Goal: Find specific page/section: Find specific page/section

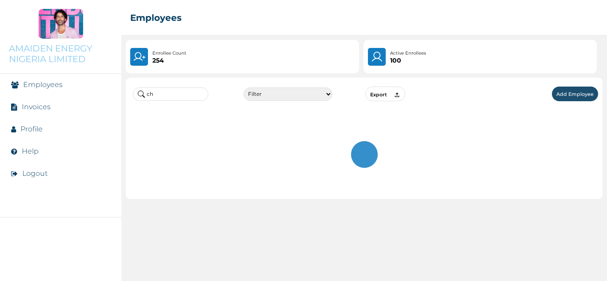
type input "c"
type input "J"
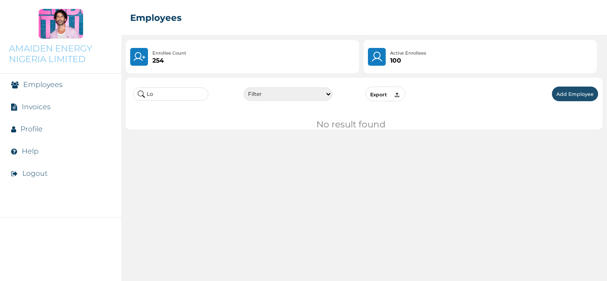
type input "L"
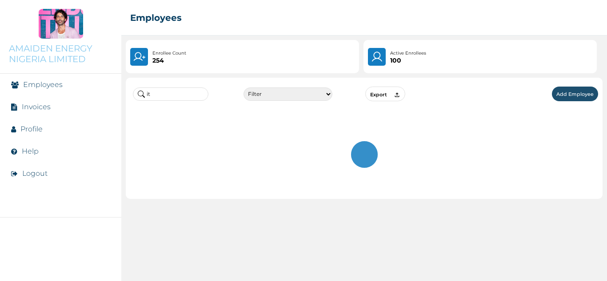
type input "i"
type input "f"
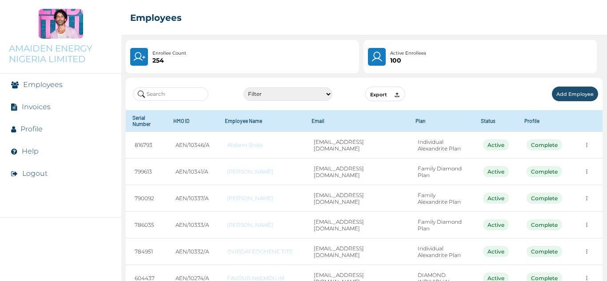
paste input "Iorbo [PERSON_NAME]"
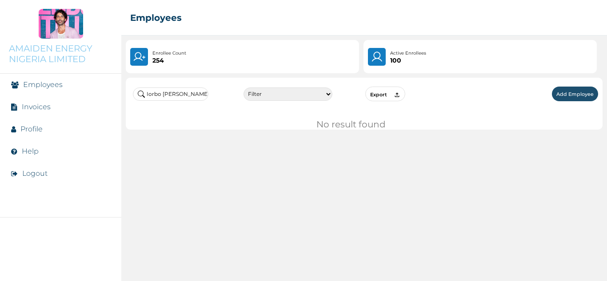
click at [160, 95] on input "Iorbo [PERSON_NAME]" at bounding box center [170, 93] width 75 height 13
click at [184, 96] on input "[PERSON_NAME]" at bounding box center [170, 93] width 75 height 13
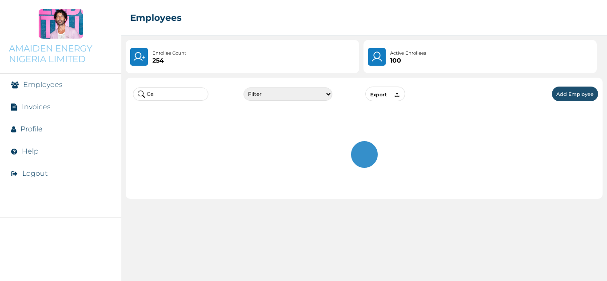
type input "G"
type input "K"
type input "H"
type input "o"
type input "t"
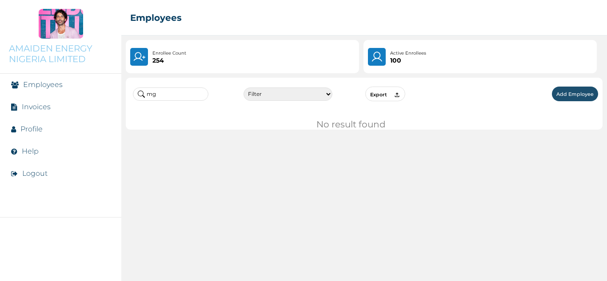
type input "m"
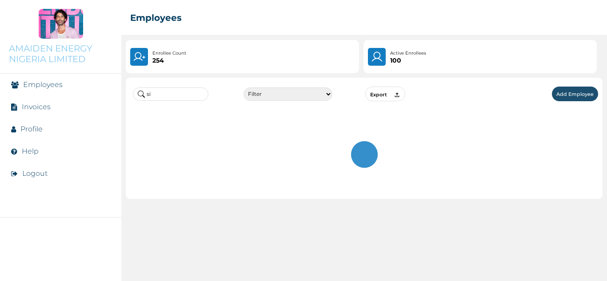
type input "s"
type input "u"
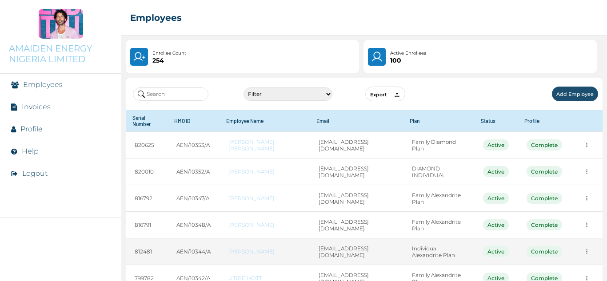
paste input "Odairi"
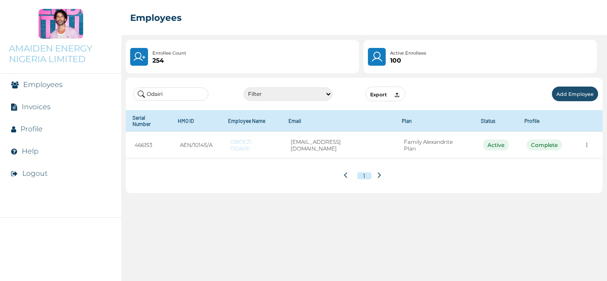
type input "Odairi"
